Goal: Information Seeking & Learning: Find specific page/section

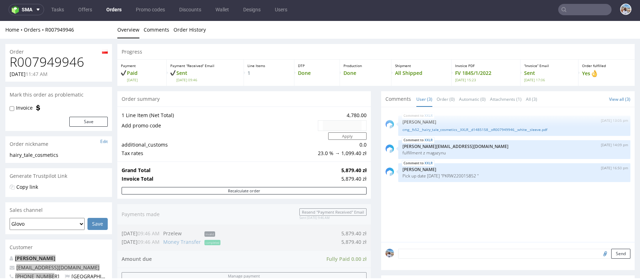
click at [579, 5] on input "text" at bounding box center [584, 9] width 53 height 11
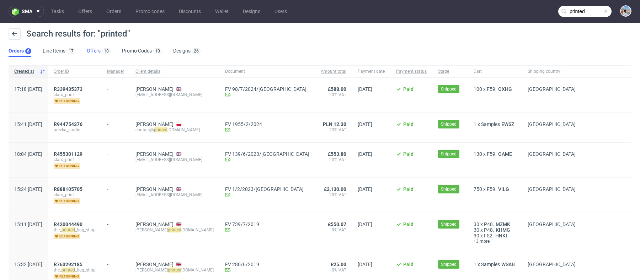
click at [101, 53] on div "10" at bounding box center [106, 50] width 10 height 7
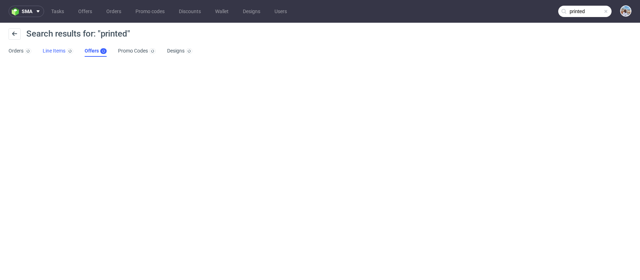
click at [64, 53] on link "Line Items" at bounding box center [58, 50] width 31 height 11
click at [92, 54] on link "Offers" at bounding box center [97, 50] width 22 height 11
click at [592, 5] on nav "sma Tasks Offers Orders Promo codes Discounts Wallet Designs Users printed" at bounding box center [320, 11] width 640 height 23
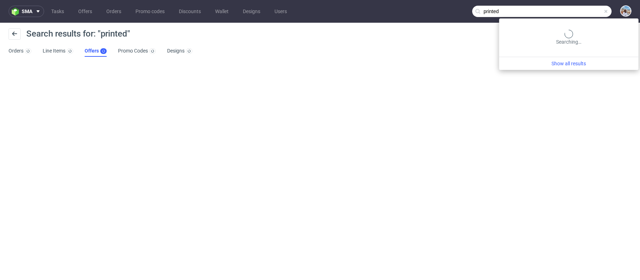
click at [588, 10] on input "printed" at bounding box center [541, 11] width 139 height 11
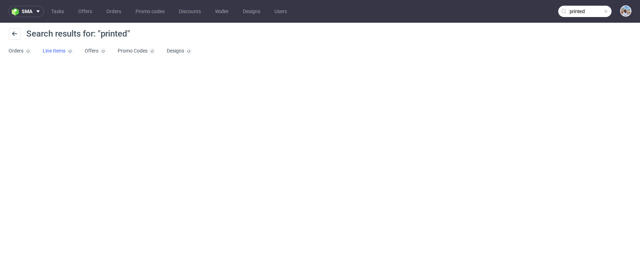
click at [69, 54] on div at bounding box center [69, 50] width 8 height 7
click at [87, 52] on link "Offers" at bounding box center [97, 50] width 22 height 11
click at [570, 25] on div "Search results for: "printed" Orders Line Items Offers Promo Codes Designs" at bounding box center [320, 43] width 640 height 40
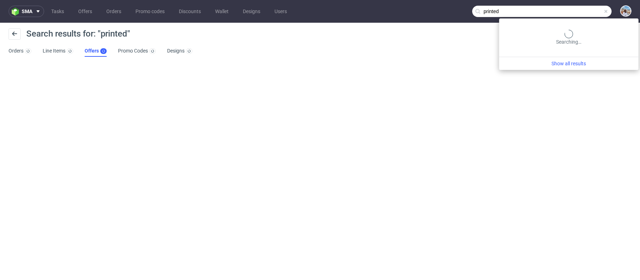
click at [572, 15] on input "printed" at bounding box center [541, 11] width 139 height 11
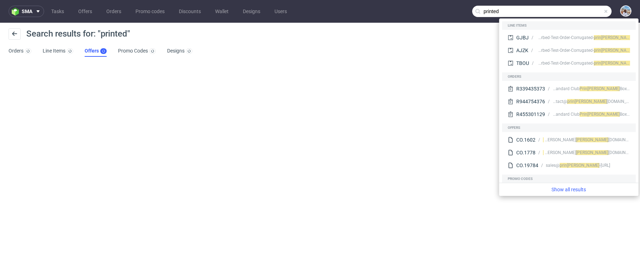
click at [505, 7] on input "printed" at bounding box center [541, 11] width 139 height 11
paste input "@[DOMAIN_NAME]"
type input "@[DOMAIN_NAME]"
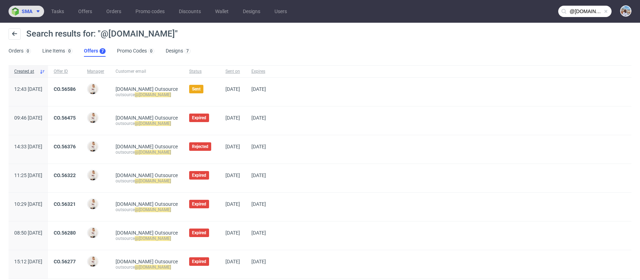
click at [27, 14] on span "sma" at bounding box center [27, 11] width 11 height 5
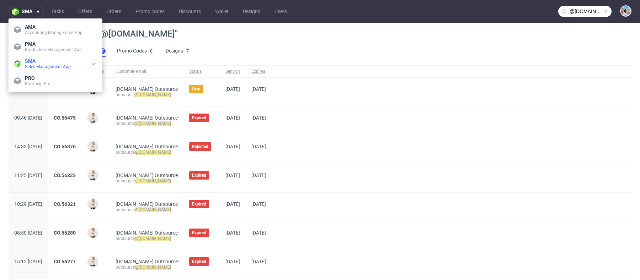
click at [194, 50] on ul "Orders 0 Line Items 0 Offers 7 Promo Codes 0 Designs 7" at bounding box center [103, 50] width 188 height 11
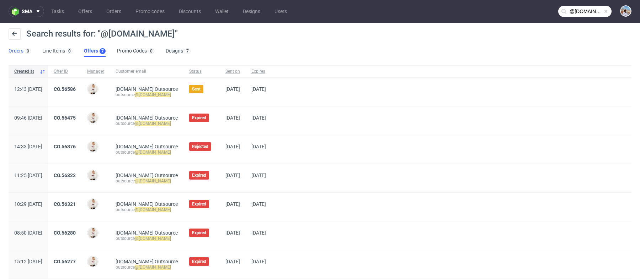
click at [11, 50] on link "Orders 0" at bounding box center [20, 50] width 22 height 11
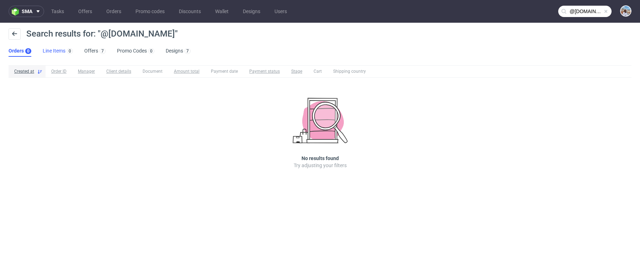
click at [58, 49] on link "Line Items 0" at bounding box center [58, 50] width 30 height 11
click at [87, 51] on link "Offers 7" at bounding box center [95, 50] width 21 height 11
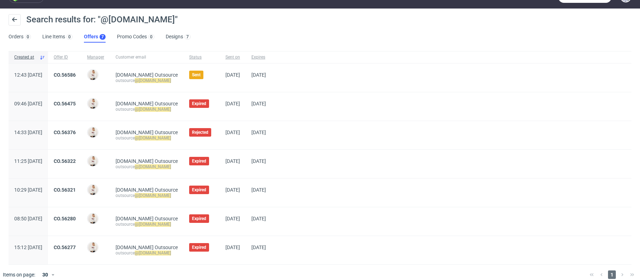
scroll to position [16, 0]
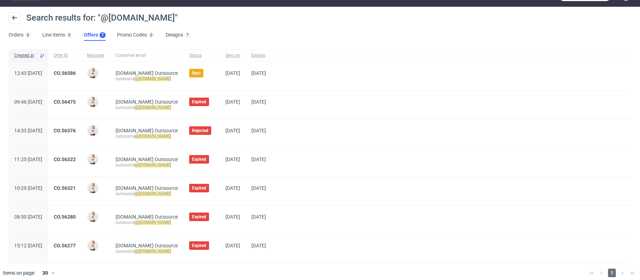
copy div "CO.56277"
drag, startPoint x: 101, startPoint y: 244, endPoint x: 68, endPoint y: 244, distance: 33.0
click at [68, 244] on div "15:12 [DATE] CO.56277 [PERSON_NAME] [DOMAIN_NAME] Outsource outsource @[DOMAIN_…" at bounding box center [320, 248] width 622 height 29
drag, startPoint x: 100, startPoint y: 215, endPoint x: 75, endPoint y: 215, distance: 25.6
click at [75, 215] on div "CO.56280" at bounding box center [64, 220] width 33 height 28
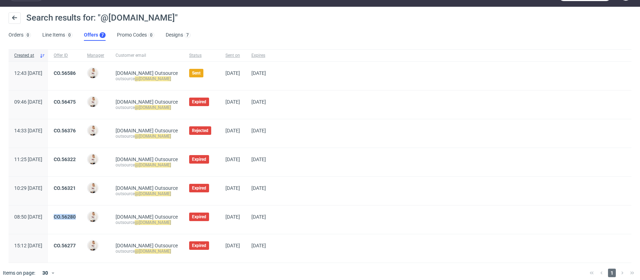
copy link "CO.56280"
drag, startPoint x: 97, startPoint y: 195, endPoint x: 75, endPoint y: 185, distance: 24.0
click at [75, 185] on span "CO.56321" at bounding box center [65, 190] width 22 height 11
copy link "CO.56321"
copy div "CO.56322"
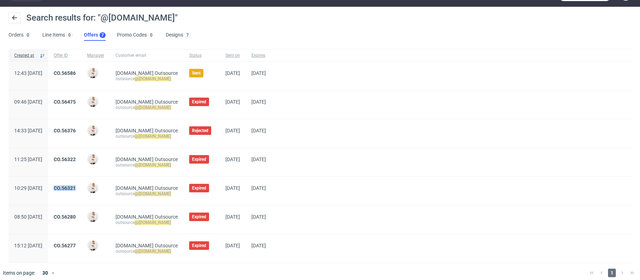
drag, startPoint x: 96, startPoint y: 158, endPoint x: 62, endPoint y: 158, distance: 33.8
click at [62, 158] on div "11:25 [DATE] CO.56322 [PERSON_NAME] [DOMAIN_NAME] Outsource outsource @[DOMAIN_…" at bounding box center [320, 162] width 622 height 29
drag, startPoint x: 103, startPoint y: 124, endPoint x: 71, endPoint y: 124, distance: 32.3
click at [71, 124] on div "14:33 [DATE] CO.56376 [PERSON_NAME] [DOMAIN_NAME] Outsource outsource @[DOMAIN_…" at bounding box center [320, 133] width 622 height 29
copy link "CO.56376"
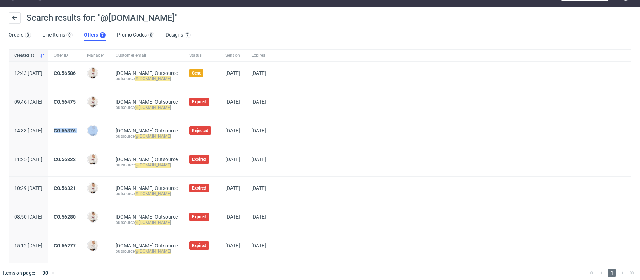
copy div "CO.56475"
drag, startPoint x: 102, startPoint y: 100, endPoint x: 67, endPoint y: 101, distance: 34.5
click at [67, 101] on div "09:46 [DATE] CO.56475 [PERSON_NAME] [DOMAIN_NAME] Outsource outsource @[DOMAIN_…" at bounding box center [320, 105] width 622 height 29
copy link "CO.56586"
drag, startPoint x: 103, startPoint y: 73, endPoint x: 76, endPoint y: 72, distance: 27.4
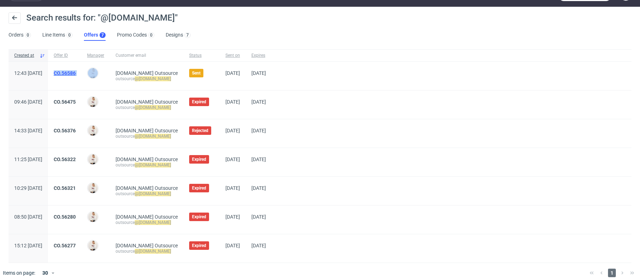
click at [76, 72] on div "12:43 [DATE] CO.56586 [PERSON_NAME] [DOMAIN_NAME] Outsource outsource @[DOMAIN_…" at bounding box center [320, 76] width 622 height 29
click at [76, 247] on link "CO.56277" at bounding box center [65, 246] width 22 height 6
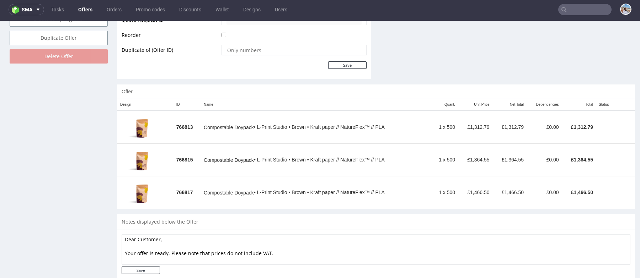
scroll to position [365, 0]
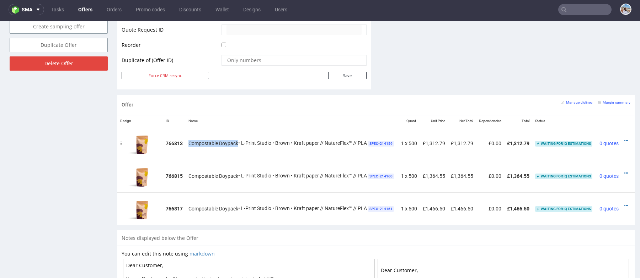
drag, startPoint x: 188, startPoint y: 141, endPoint x: 238, endPoint y: 141, distance: 50.1
click at [238, 141] on td "Compostable Doypack • L-Print Studio • Brown • Kraft paper // NatureFlex™ // PL…" at bounding box center [291, 143] width 212 height 33
copy span "Compostable Doypack"
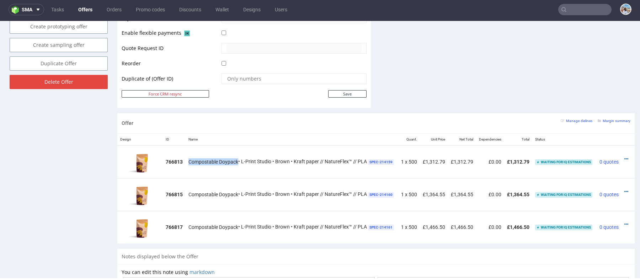
scroll to position [379, 0]
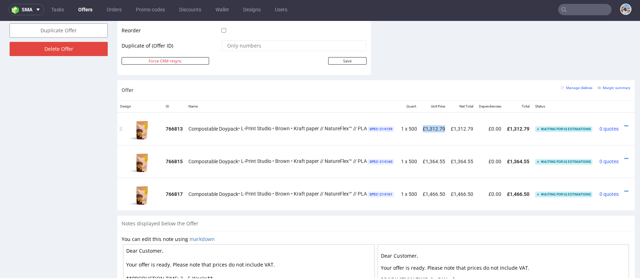
drag, startPoint x: 446, startPoint y: 127, endPoint x: 421, endPoint y: 127, distance: 25.6
click at [421, 127] on td "£1,312.79" at bounding box center [434, 128] width 28 height 33
copy td "£1,312.79"
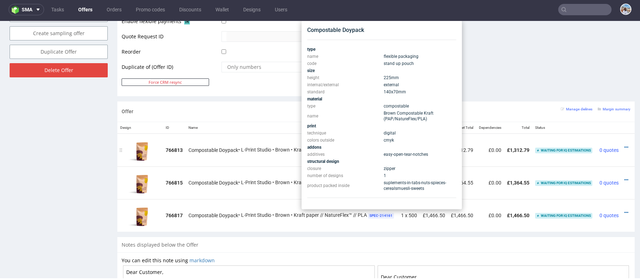
scroll to position [356, 0]
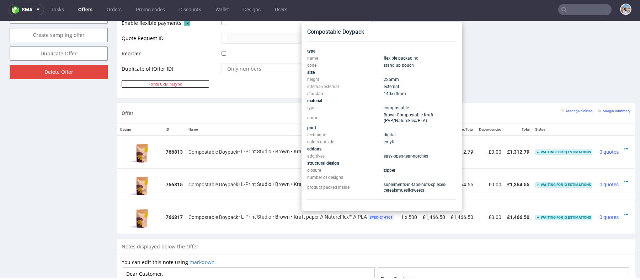
click at [395, 94] on span "140x70 mm" at bounding box center [394, 93] width 22 height 5
copy span "140x70 mm"
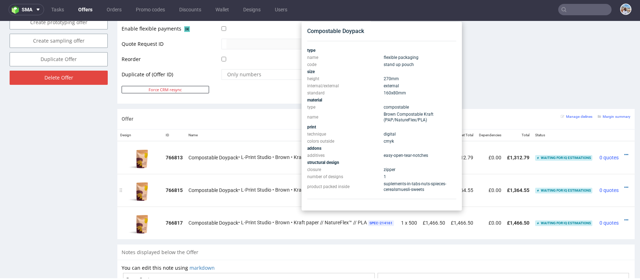
scroll to position [351, 0]
click at [391, 95] on span "160x80 mm" at bounding box center [394, 93] width 22 height 5
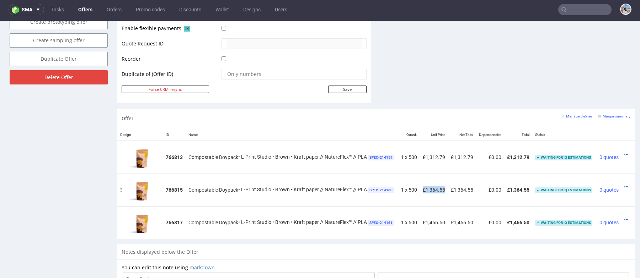
drag, startPoint x: 447, startPoint y: 188, endPoint x: 418, endPoint y: 188, distance: 28.8
click at [418, 188] on tr "766815 Compostable Doypack • L-Print Studio • Brown • Kraft paper // NatureFlex…" at bounding box center [377, 190] width 521 height 33
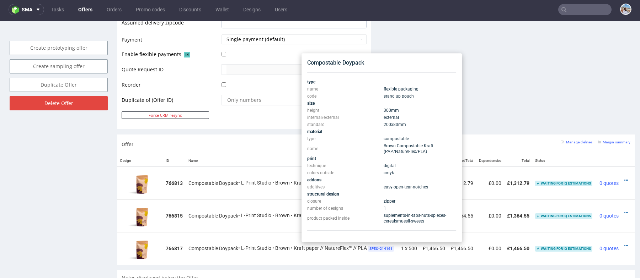
scroll to position [317, 0]
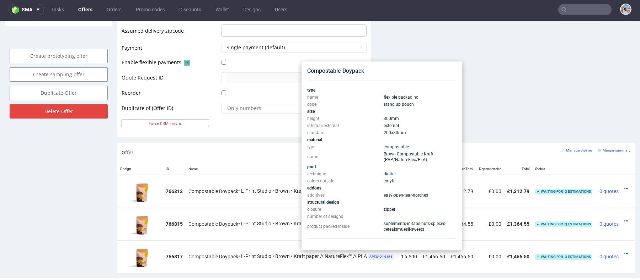
click at [397, 135] on span "200x80 mm" at bounding box center [394, 132] width 22 height 5
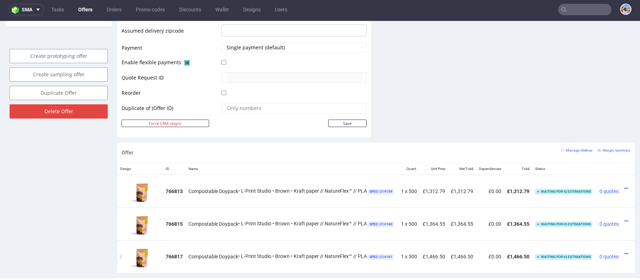
click at [430, 250] on td "£1,466.50" at bounding box center [434, 257] width 28 height 33
click at [430, 251] on td "£1,466.50" at bounding box center [434, 257] width 28 height 33
type input "@[DOMAIN_NAME]"
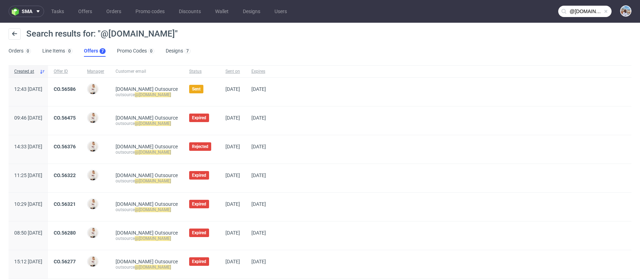
scroll to position [21, 0]
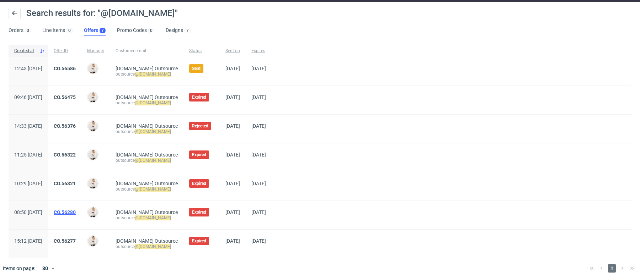
click at [76, 211] on link "CO.56280" at bounding box center [65, 213] width 22 height 6
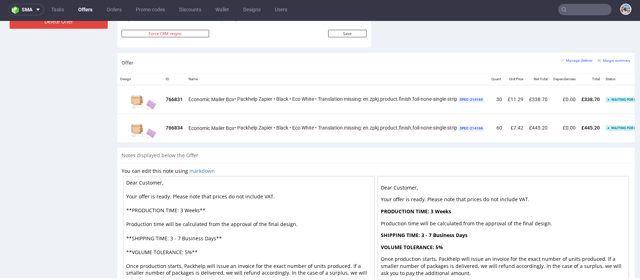
scroll to position [359, 0]
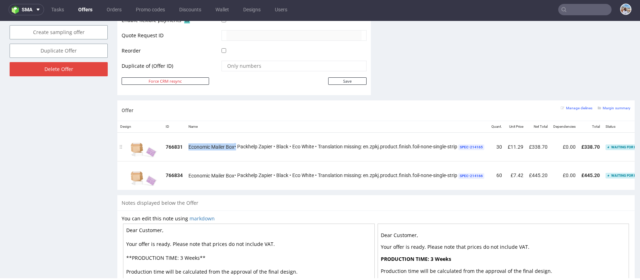
drag, startPoint x: 188, startPoint y: 145, endPoint x: 236, endPoint y: 146, distance: 47.3
click at [236, 146] on td "Economic Mailer Box • Packhelp Zapier • Black • Eco White • Translation missing…" at bounding box center [336, 147] width 303 height 29
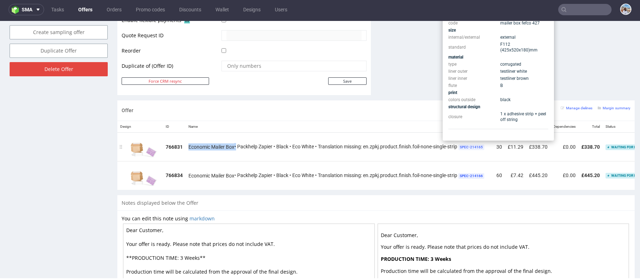
scroll to position [0, 2]
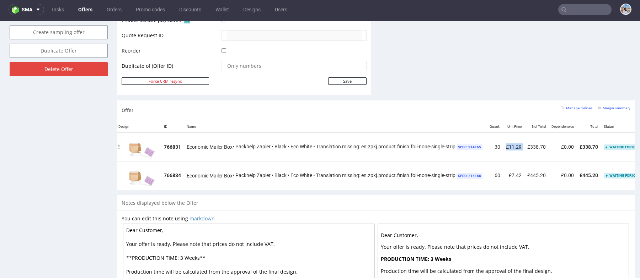
drag, startPoint x: 525, startPoint y: 145, endPoint x: 508, endPoint y: 145, distance: 17.4
click at [508, 145] on tr "766831 Economic Mailer Box • Packhelp Zapier • Black • Eco White • Translation …" at bounding box center [411, 147] width 592 height 29
drag, startPoint x: 527, startPoint y: 175, endPoint x: 493, endPoint y: 175, distance: 33.4
click at [493, 175] on tr "766834 Economic Mailer Box • Packhelp Zapier • Black • Eco White • Translation …" at bounding box center [411, 175] width 592 height 29
click at [516, 176] on td "£7.42" at bounding box center [513, 175] width 21 height 29
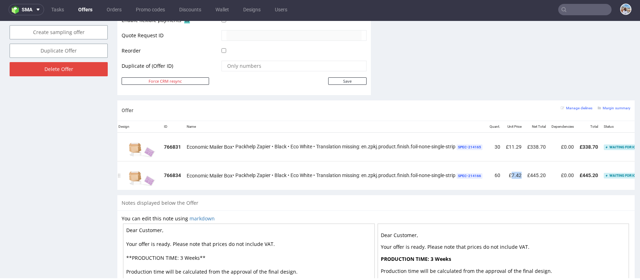
click at [516, 176] on td "£7.42" at bounding box center [513, 175] width 21 height 29
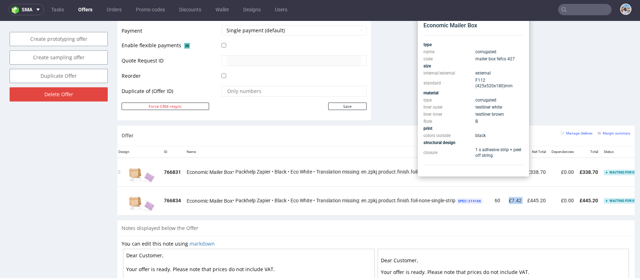
scroll to position [334, 0]
click at [496, 86] on span "F112 (425x520x180) mm" at bounding box center [493, 83] width 37 height 11
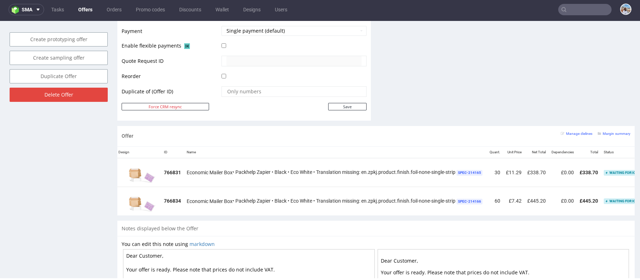
drag, startPoint x: 475, startPoint y: 87, endPoint x: 484, endPoint y: 133, distance: 47.0
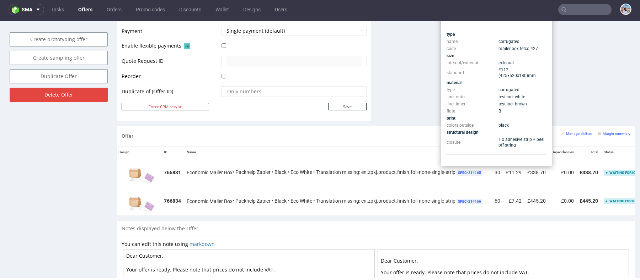
click at [514, 74] on span "F112 (425x520x180) mm" at bounding box center [516, 73] width 37 height 11
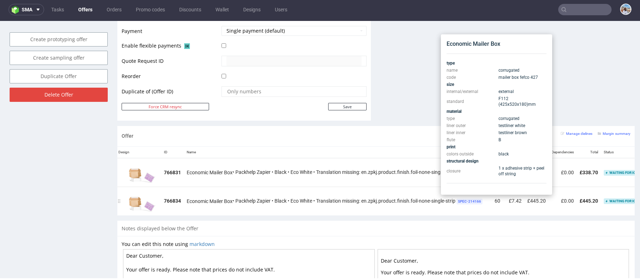
scroll to position [330, 0]
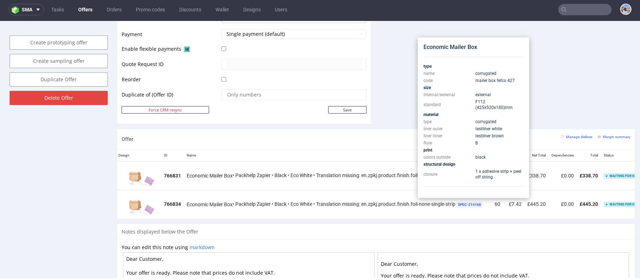
click at [501, 108] on span "F112 (425x520x180) mm" at bounding box center [493, 104] width 37 height 11
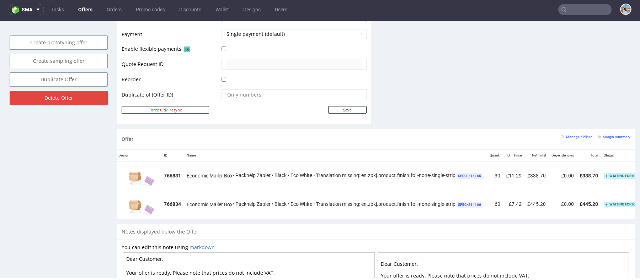
click at [576, 6] on input "text" at bounding box center [584, 9] width 53 height 11
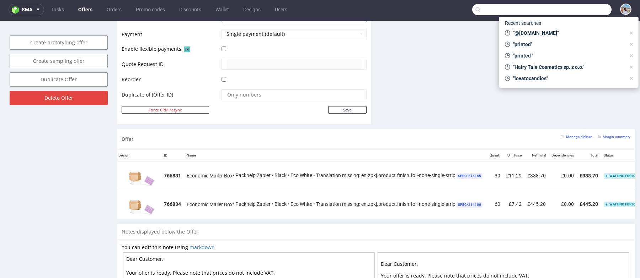
paste input "CO.56321"
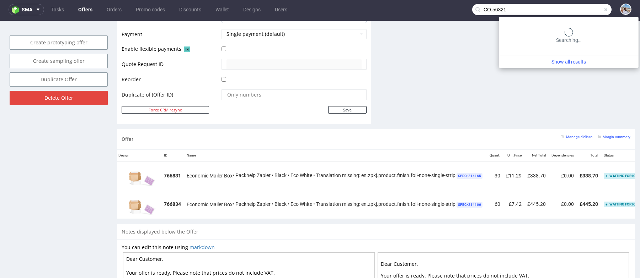
type input "CO.56321"
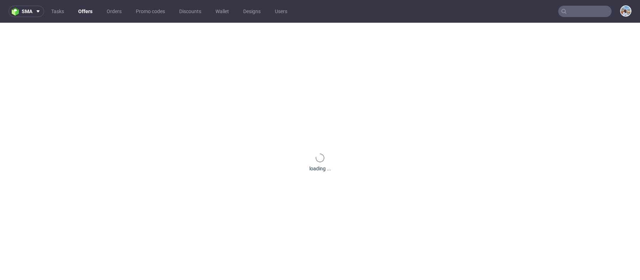
type input "@[DOMAIN_NAME]"
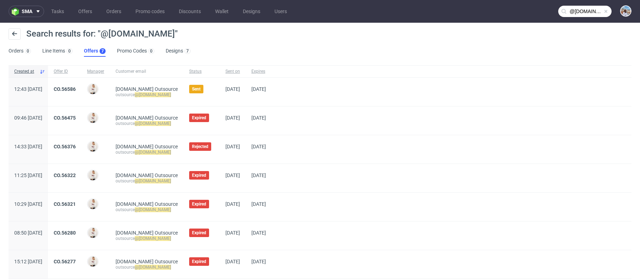
scroll to position [21, 0]
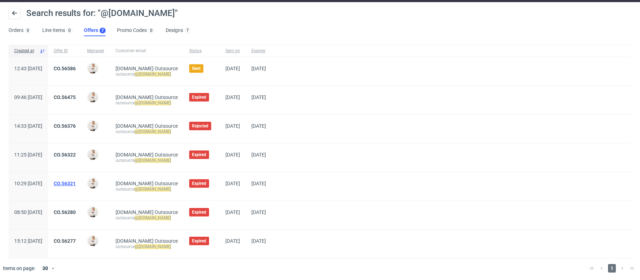
click at [76, 183] on link "CO.56321" at bounding box center [65, 184] width 22 height 6
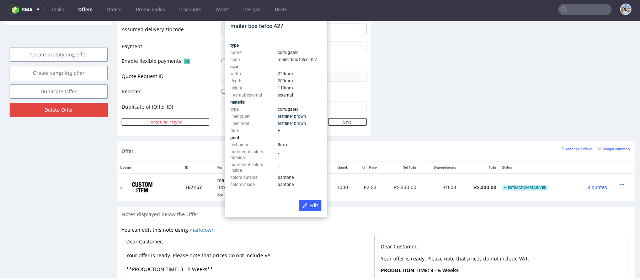
scroll to position [313, 0]
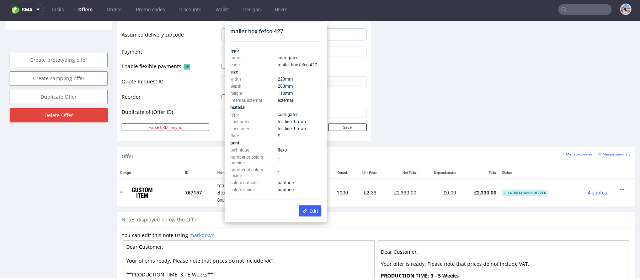
click at [209, 179] on td "767157" at bounding box center [198, 193] width 32 height 28
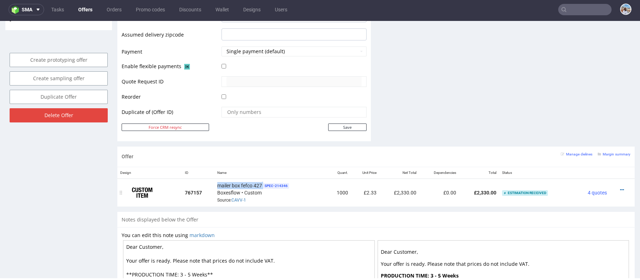
drag, startPoint x: 217, startPoint y: 187, endPoint x: 262, endPoint y: 184, distance: 45.2
click at [262, 184] on div "mailer box fefco 427 SPEC- 214346 Boxesflow • Custom Source: CAVV-1" at bounding box center [270, 193] width 107 height 22
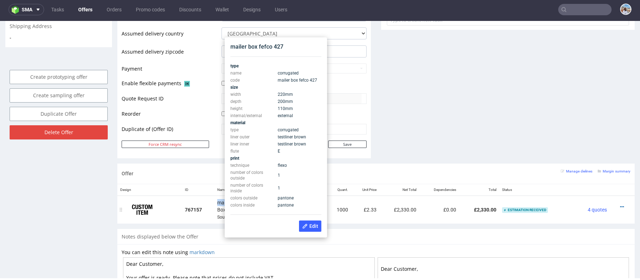
scroll to position [285, 0]
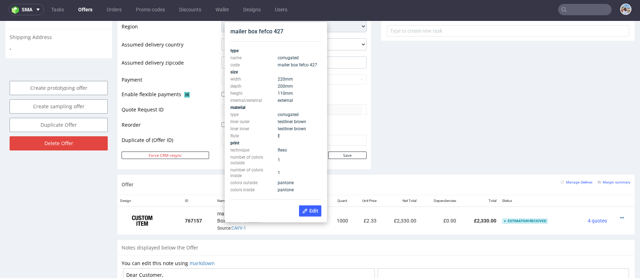
drag, startPoint x: 275, startPoint y: 80, endPoint x: 289, endPoint y: 97, distance: 22.0
click at [289, 97] on tbody "type name corrugated code mailer box fefco 427 size width 220 mm depth 200 mm h…" at bounding box center [275, 120] width 91 height 146
drag, startPoint x: 292, startPoint y: 95, endPoint x: 275, endPoint y: 77, distance: 24.1
click at [275, 77] on tbody "type name corrugated code mailer box fefco 427 size width 220 mm depth 200 mm h…" at bounding box center [275, 120] width 91 height 146
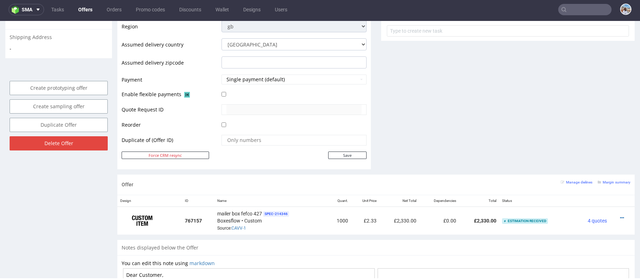
scroll to position [286, 0]
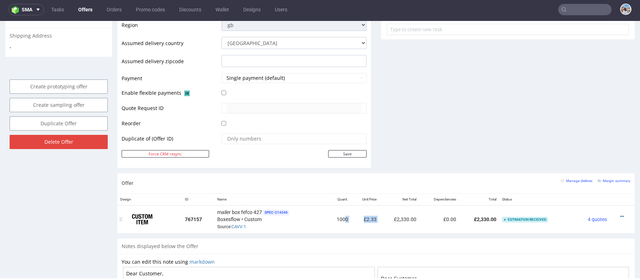
drag, startPoint x: 377, startPoint y: 219, endPoint x: 340, endPoint y: 219, distance: 36.6
click at [340, 219] on tr "767157 mailer box fefco 427 SPEC- 214346 Boxesflow • Custom Source: CAVV-1 1000…" at bounding box center [375, 219] width 517 height 28
type input "@[DOMAIN_NAME]"
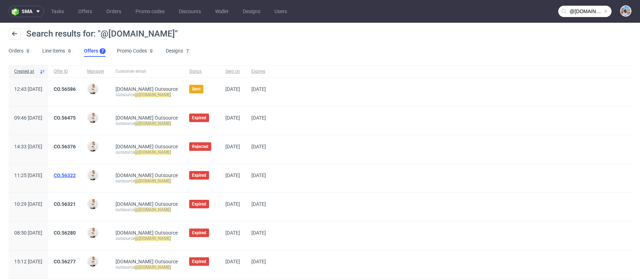
click at [76, 174] on link "CO.56322" at bounding box center [65, 176] width 22 height 6
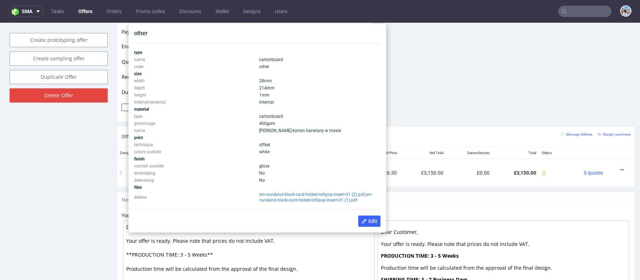
scroll to position [336, 0]
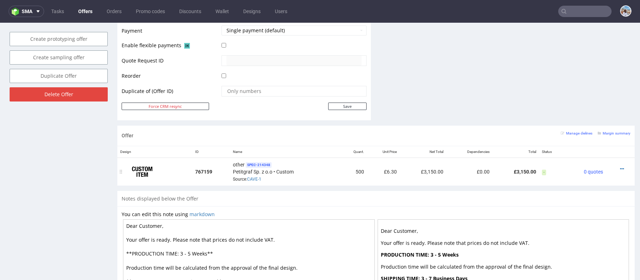
click at [387, 172] on td "£6.30" at bounding box center [383, 172] width 33 height 28
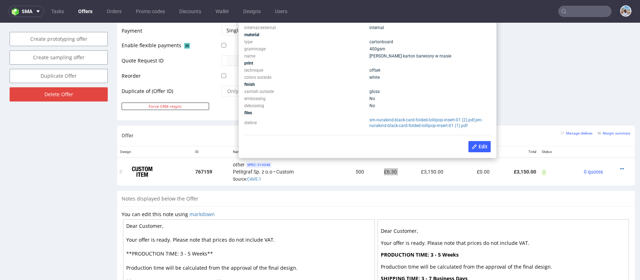
scroll to position [331, 0]
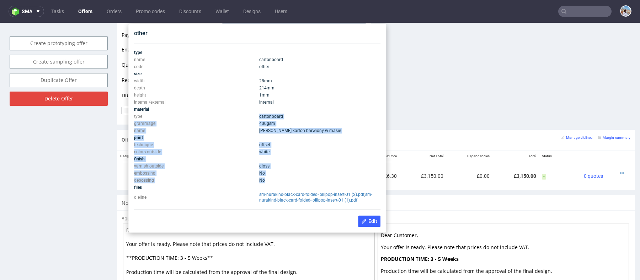
drag, startPoint x: 269, startPoint y: 181, endPoint x: 255, endPoint y: 117, distance: 65.4
click at [255, 117] on tbody "type name cartonboard code other size width 28 mm depth 214 mm height 1 mm inte…" at bounding box center [257, 126] width 246 height 155
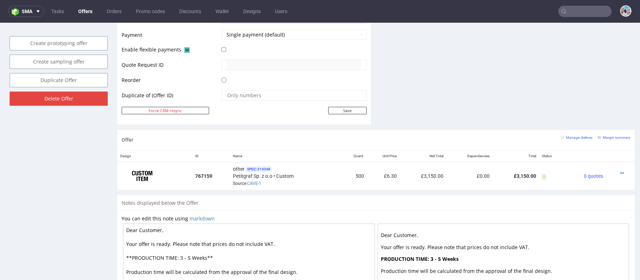
type input "@[DOMAIN_NAME]"
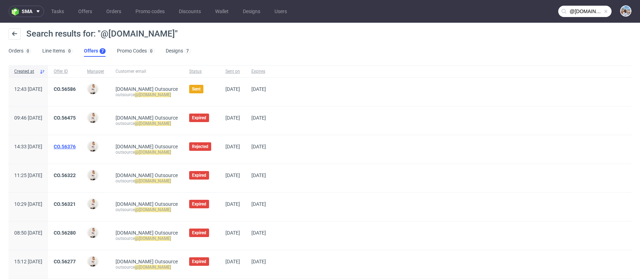
click at [76, 146] on link "CO.56376" at bounding box center [65, 147] width 22 height 6
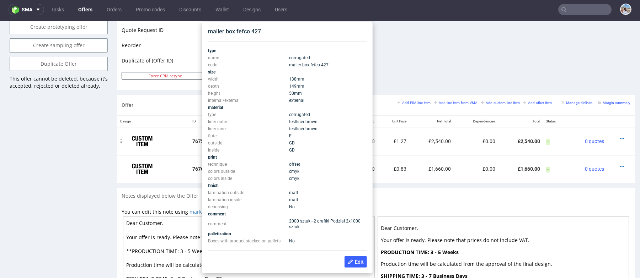
scroll to position [365, 0]
drag, startPoint x: 288, startPoint y: 76, endPoint x: 304, endPoint y: 92, distance: 22.1
click at [304, 92] on tbody "type name corrugated code mailer box fefco 427 size width 138 mm depth 149 mm h…" at bounding box center [287, 146] width 159 height 198
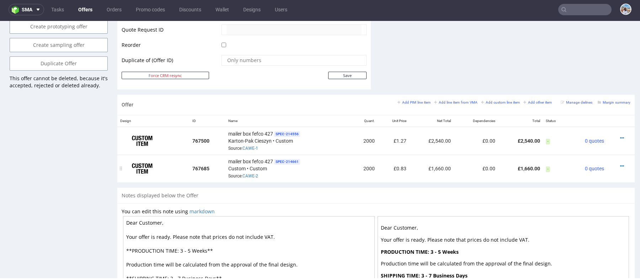
click at [280, 167] on div "mailer box fefco 427 SPEC- 214661 Custom • Custom Source: CAWE-2" at bounding box center [287, 169] width 119 height 22
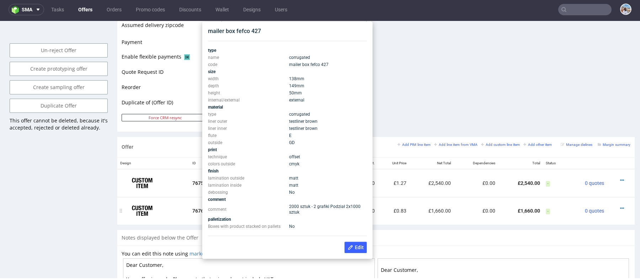
scroll to position [325, 0]
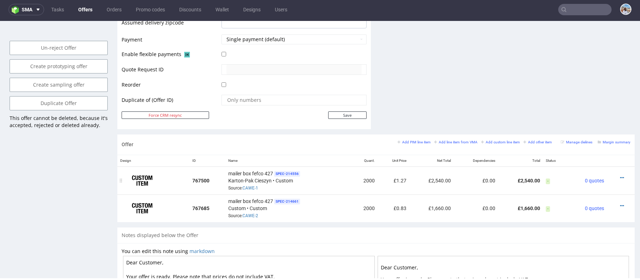
click at [136, 192] on td at bounding box center [153, 181] width 72 height 28
click at [398, 180] on td "£1.27" at bounding box center [393, 181] width 32 height 28
click at [393, 205] on td "£0.83" at bounding box center [393, 209] width 32 height 28
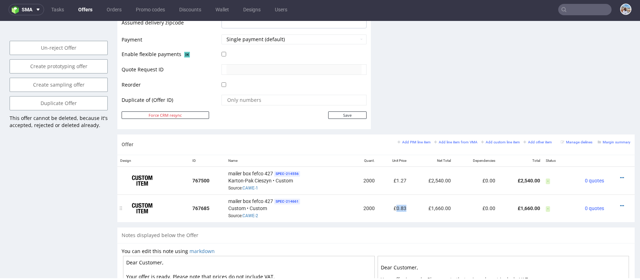
click at [393, 205] on td "£0.83" at bounding box center [393, 209] width 32 height 28
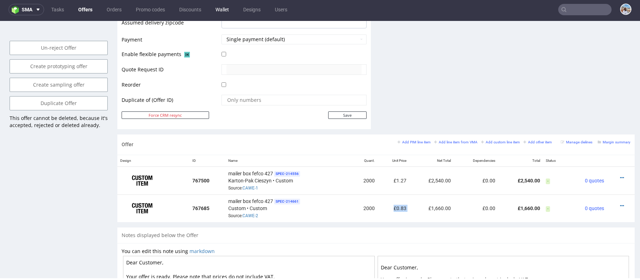
type input "@[DOMAIN_NAME]"
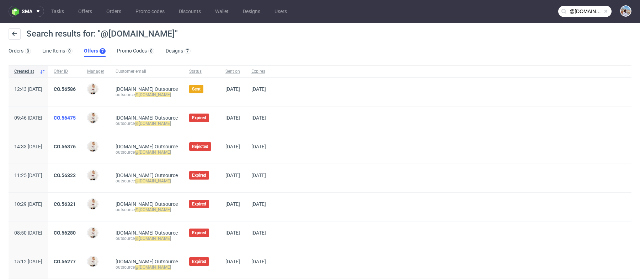
click at [76, 115] on link "CO.56475" at bounding box center [65, 118] width 22 height 6
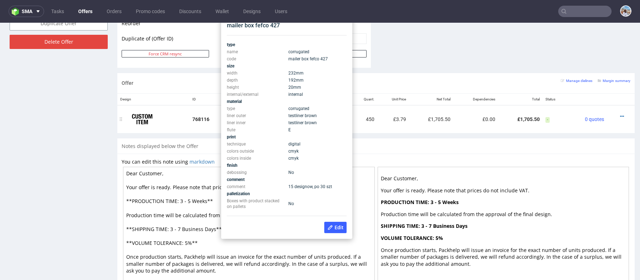
scroll to position [381, 0]
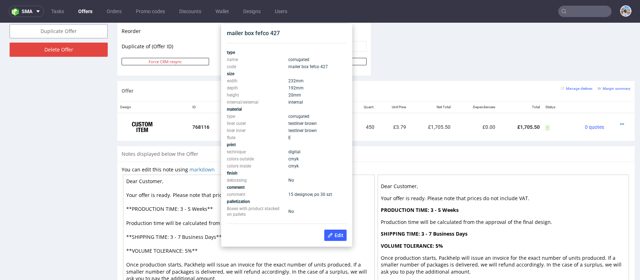
drag, startPoint x: 308, startPoint y: 93, endPoint x: 284, endPoint y: 81, distance: 26.9
click at [284, 81] on tbody "type name corrugated code mailer box fefco 427 size width 232 mm depth 192 mm h…" at bounding box center [287, 133] width 120 height 169
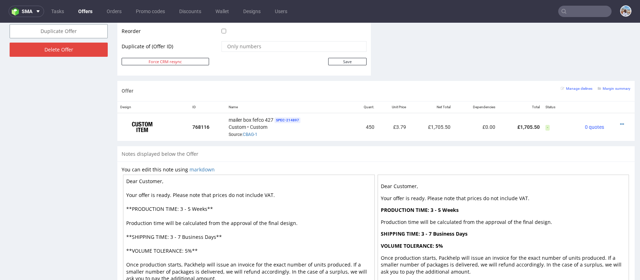
scroll to position [386, 0]
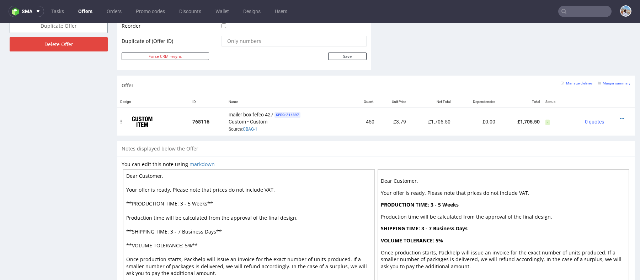
click at [366, 115] on td "450" at bounding box center [364, 122] width 26 height 28
click at [385, 122] on td "£3.79" at bounding box center [393, 122] width 32 height 28
drag, startPoint x: 385, startPoint y: 122, endPoint x: 392, endPoint y: 122, distance: 6.0
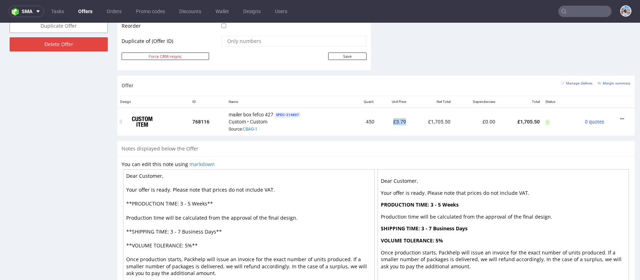
click at [392, 122] on td "£3.79" at bounding box center [393, 122] width 32 height 28
drag, startPoint x: 388, startPoint y: 122, endPoint x: 421, endPoint y: 123, distance: 33.1
click at [421, 123] on tr "768116 mailer box fefco 427 SPEC- 214897 Custom • Custom Source: CBAG-1 450 £3.…" at bounding box center [375, 122] width 517 height 28
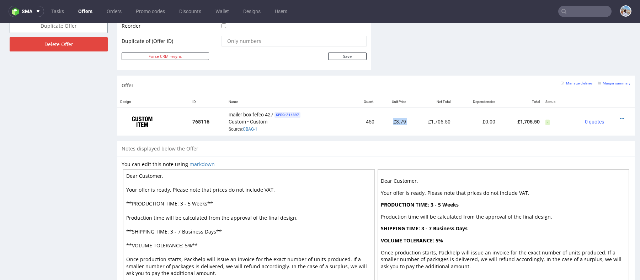
type input "@[DOMAIN_NAME]"
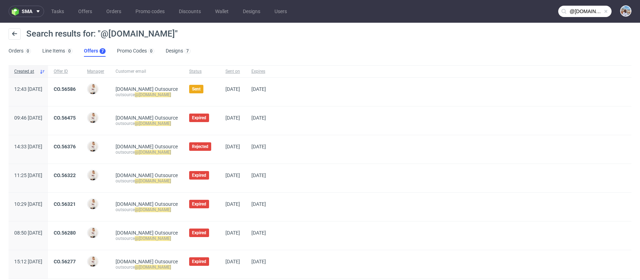
click at [80, 85] on div "CO.56586" at bounding box center [64, 92] width 33 height 28
click at [76, 89] on link "CO.56586" at bounding box center [65, 89] width 22 height 6
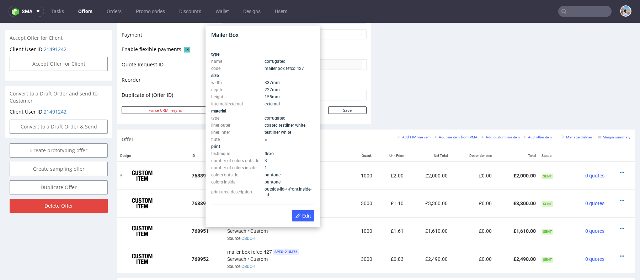
scroll to position [317, 0]
drag, startPoint x: 265, startPoint y: 80, endPoint x: 283, endPoint y: 98, distance: 25.6
click at [283, 98] on tbody "type name corrugated code mailer box fefco 427 size width 337 mm depth 227 mm h…" at bounding box center [262, 123] width 103 height 148
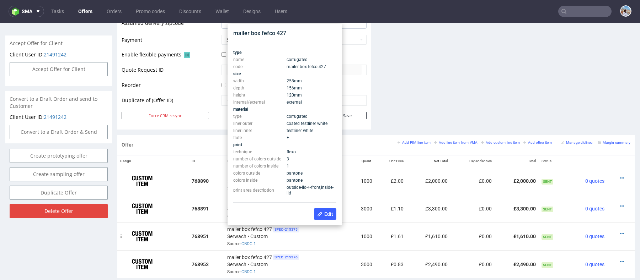
scroll to position [311, 0]
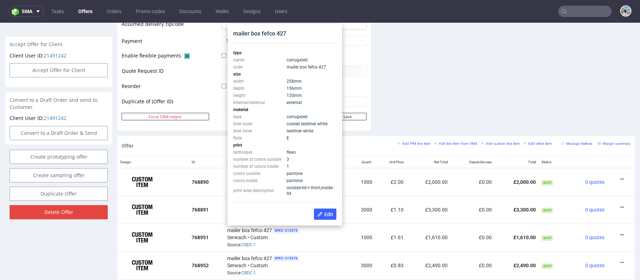
drag, startPoint x: 285, startPoint y: 78, endPoint x: 310, endPoint y: 97, distance: 31.0
click at [310, 97] on tbody "type name corrugated code mailer box fefco 427 size width 258 mm depth 156 mm h…" at bounding box center [284, 123] width 103 height 148
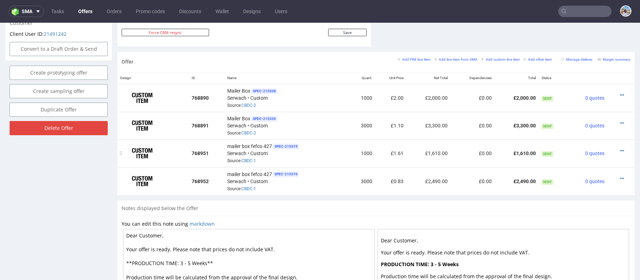
scroll to position [351, 0]
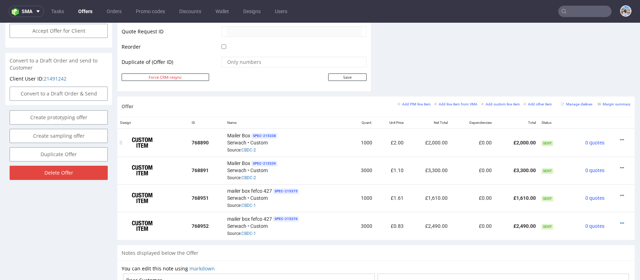
click at [395, 141] on td "£2.00" at bounding box center [390, 143] width 31 height 28
copy td "£2.00"
click at [400, 165] on td "£1.10" at bounding box center [390, 171] width 31 height 28
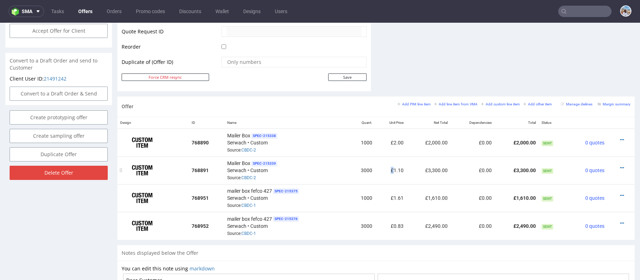
click at [400, 165] on td "£1.10" at bounding box center [390, 171] width 31 height 28
copy td "£1.10"
click at [398, 191] on td "£1.61" at bounding box center [390, 198] width 31 height 28
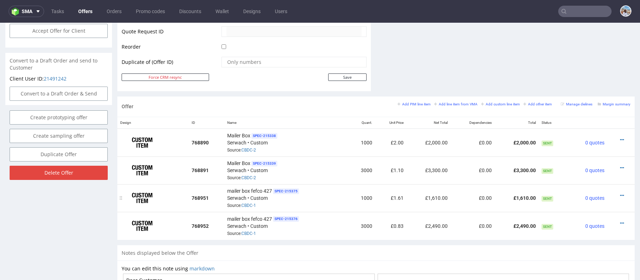
click at [398, 194] on td "£1.61" at bounding box center [390, 198] width 31 height 28
copy td "£1.61"
click at [392, 224] on td "£0.83" at bounding box center [390, 226] width 31 height 28
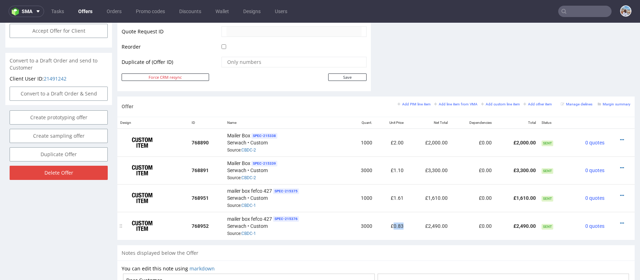
click at [392, 224] on td "£0.83" at bounding box center [390, 226] width 31 height 28
copy td "£0.83"
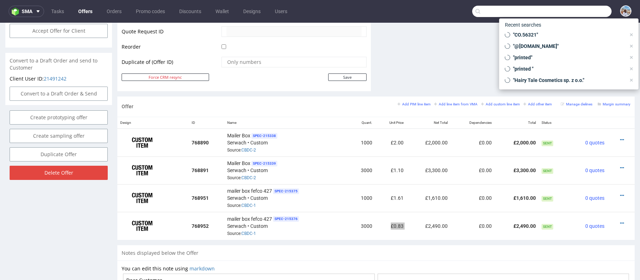
click at [592, 9] on input "text" at bounding box center [541, 11] width 139 height 11
paste input "hive"
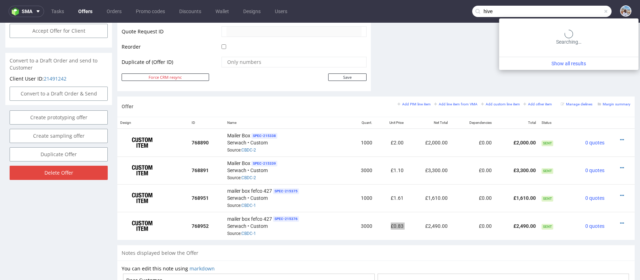
type input "hive"
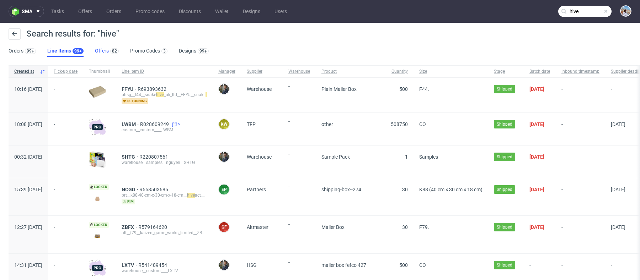
click at [97, 53] on link "Offers 82" at bounding box center [107, 50] width 24 height 11
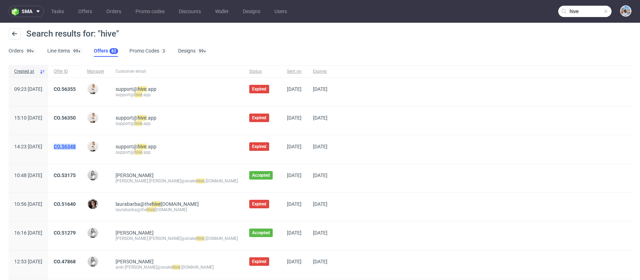
drag, startPoint x: 101, startPoint y: 150, endPoint x: 75, endPoint y: 145, distance: 26.1
click at [75, 145] on div "CO.56348" at bounding box center [64, 149] width 33 height 28
copy link "CO.56348"
drag, startPoint x: 103, startPoint y: 119, endPoint x: 71, endPoint y: 119, distance: 31.3
click at [71, 119] on div "CO.56350" at bounding box center [64, 121] width 33 height 28
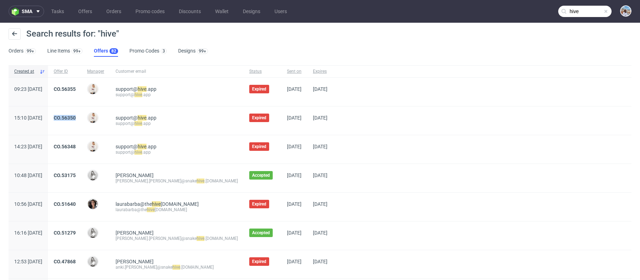
copy link "CO.56350"
drag, startPoint x: 103, startPoint y: 95, endPoint x: 76, endPoint y: 85, distance: 29.0
click at [76, 85] on div "09:23 Thu 31.07.2025 CO.56355 Mari Fok support@ hive .app support@ hive .app Ex…" at bounding box center [320, 92] width 622 height 29
copy link "CO.56355"
click at [76, 145] on link "CO.56348" at bounding box center [65, 147] width 22 height 6
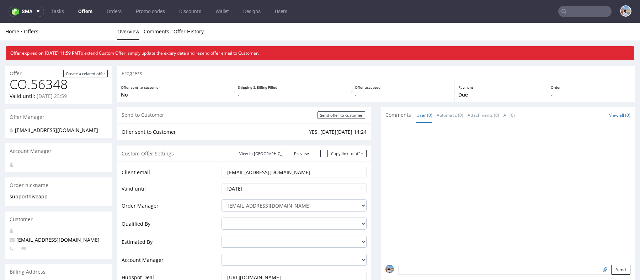
scroll to position [333, 0]
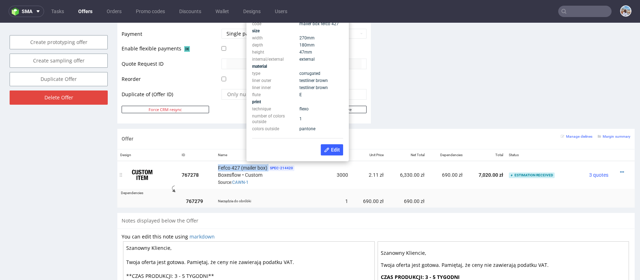
drag, startPoint x: 217, startPoint y: 166, endPoint x: 268, endPoint y: 166, distance: 50.8
click at [268, 166] on div "Fefco 427 (mailer box) SPEC- 214420 Boxesflow • Custom Source: CAWN-1" at bounding box center [271, 175] width 107 height 22
copy div "Fefco 427 (mailer box)"
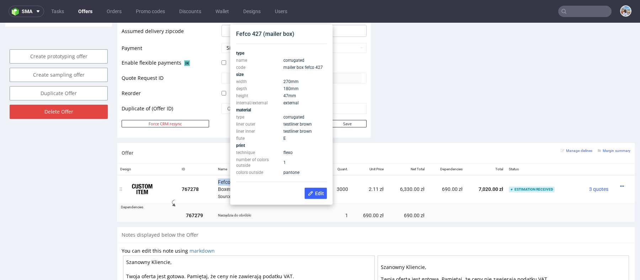
scroll to position [318, 0]
drag, startPoint x: 281, startPoint y: 82, endPoint x: 299, endPoint y: 98, distance: 23.9
click at [299, 98] on tbody "type name corrugated code mailer box fefco 427 size width 270 mm depth 180 mm h…" at bounding box center [281, 112] width 91 height 126
copy tbody "270 mm depth 180 mm height 47 mm"
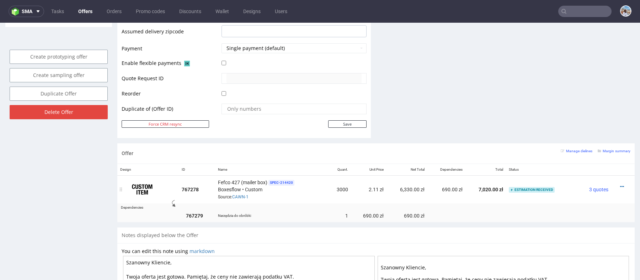
click at [346, 187] on td "3000" at bounding box center [339, 190] width 23 height 28
copy td "3000"
click at [379, 184] on td "2.11 zł" at bounding box center [369, 190] width 36 height 28
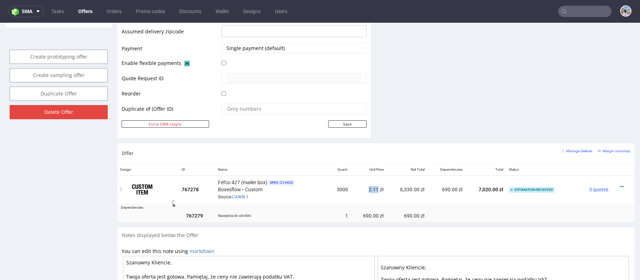
click at [379, 184] on td "2.11 zł" at bounding box center [369, 190] width 36 height 28
click at [377, 185] on td "2.11 zł" at bounding box center [369, 190] width 36 height 28
type input "hive"
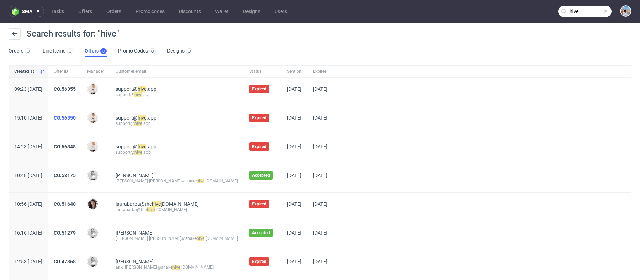
click at [76, 115] on link "CO.56350" at bounding box center [65, 118] width 22 height 6
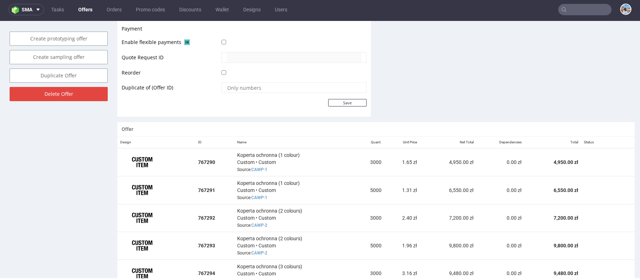
scroll to position [396, 0]
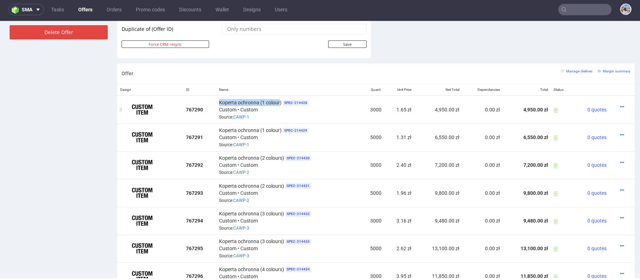
drag, startPoint x: 216, startPoint y: 99, endPoint x: 279, endPoint y: 103, distance: 63.3
click at [279, 103] on td "Koperta ochronna (1 colour) SPEC- 214428 Custom • Custom Source: CAWP-1" at bounding box center [288, 110] width 144 height 28
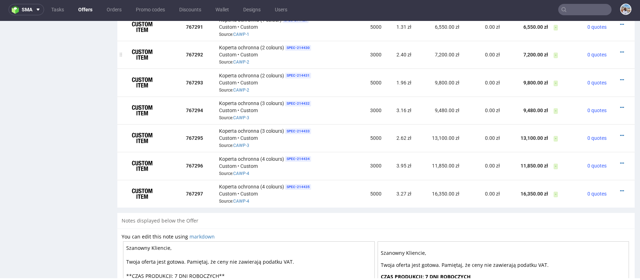
scroll to position [429, 0]
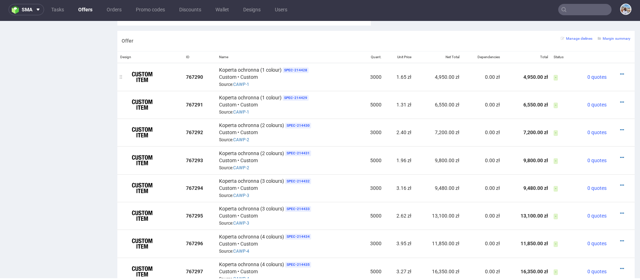
click at [370, 74] on td "3000" at bounding box center [372, 77] width 25 height 28
click at [401, 71] on td "1.65 zł" at bounding box center [399, 77] width 30 height 28
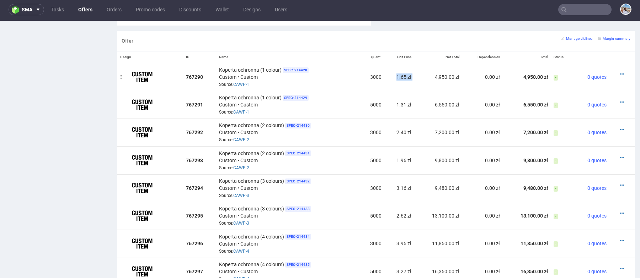
click at [401, 71] on td "1.65 zł" at bounding box center [399, 77] width 30 height 28
type input "hive"
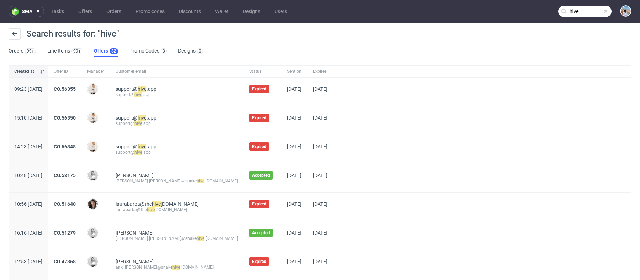
click at [76, 92] on span "CO.56355" at bounding box center [65, 91] width 22 height 11
click at [76, 90] on link "CO.56355" at bounding box center [65, 89] width 22 height 6
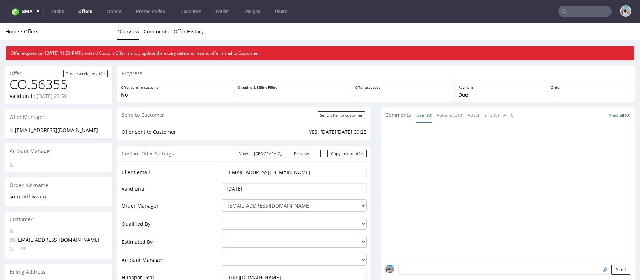
scroll to position [379, 0]
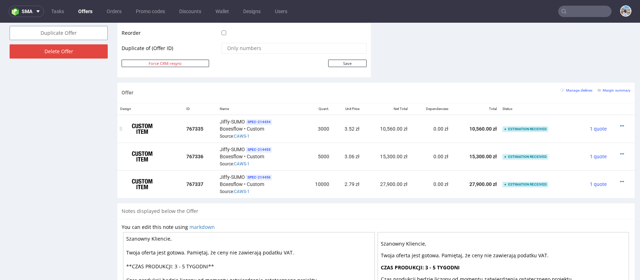
click at [239, 120] on span "Jiffy-SUMO" at bounding box center [232, 121] width 25 height 7
click at [318, 128] on td "3000" at bounding box center [317, 129] width 29 height 28
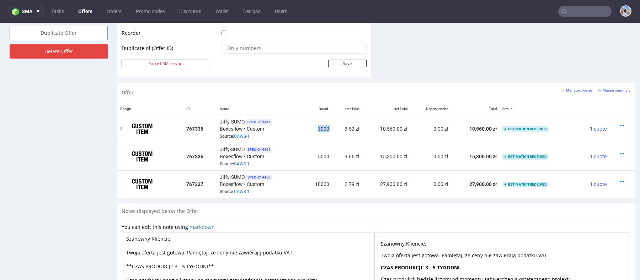
click at [318, 128] on td "3000" at bounding box center [317, 129] width 29 height 28
click at [353, 182] on td "2.79 zł" at bounding box center [347, 185] width 30 height 28
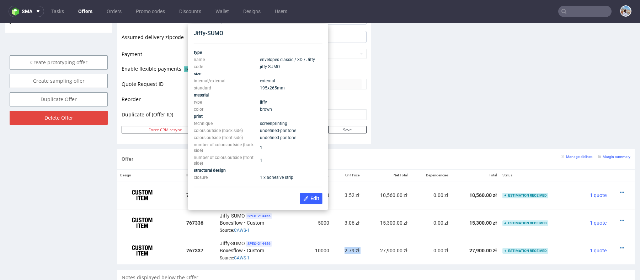
scroll to position [307, 0]
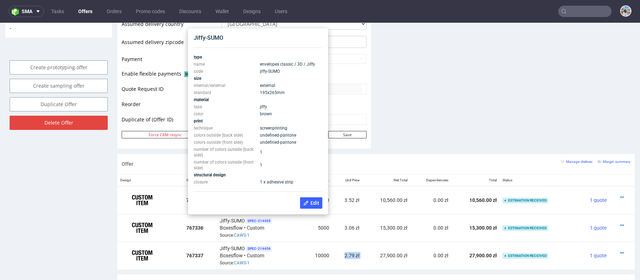
drag, startPoint x: 287, startPoint y: 92, endPoint x: 249, endPoint y: 92, distance: 37.7
click at [249, 92] on tr "standard 195x265 mm" at bounding box center [258, 92] width 129 height 7
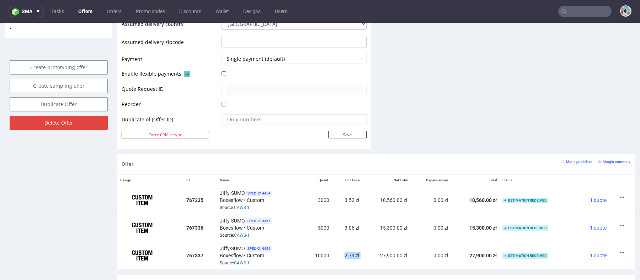
scroll to position [0, 0]
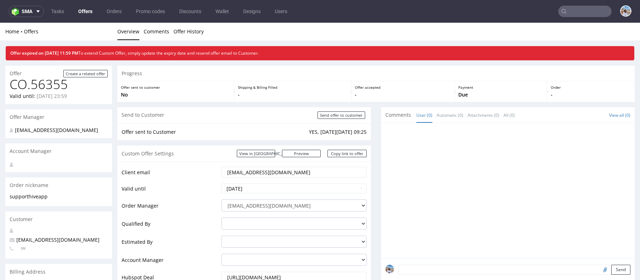
drag, startPoint x: 249, startPoint y: 172, endPoint x: 294, endPoint y: 172, distance: 44.4
click at [294, 172] on input "support@hive.app" at bounding box center [293, 172] width 135 height 10
click at [274, 169] on input "support@hive.app" at bounding box center [293, 172] width 135 height 10
drag, startPoint x: 271, startPoint y: 174, endPoint x: 248, endPoint y: 173, distance: 22.8
click at [248, 173] on input "support@hive.app" at bounding box center [293, 172] width 135 height 10
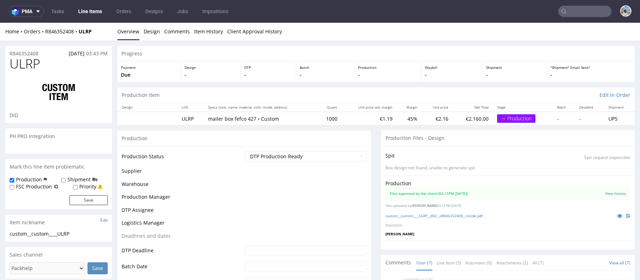
scroll to position [59, 0]
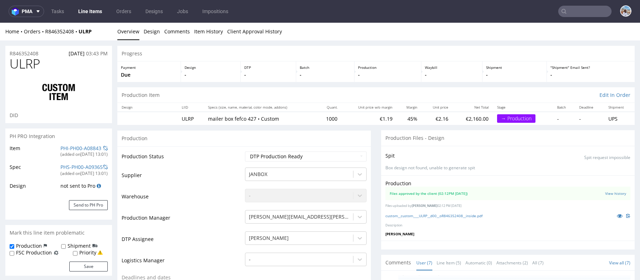
select select "in_progress"
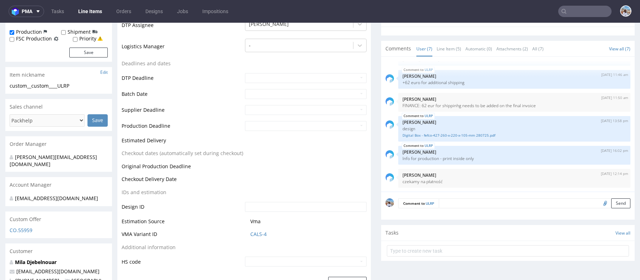
scroll to position [0, 0]
